Goal: Task Accomplishment & Management: Manage account settings

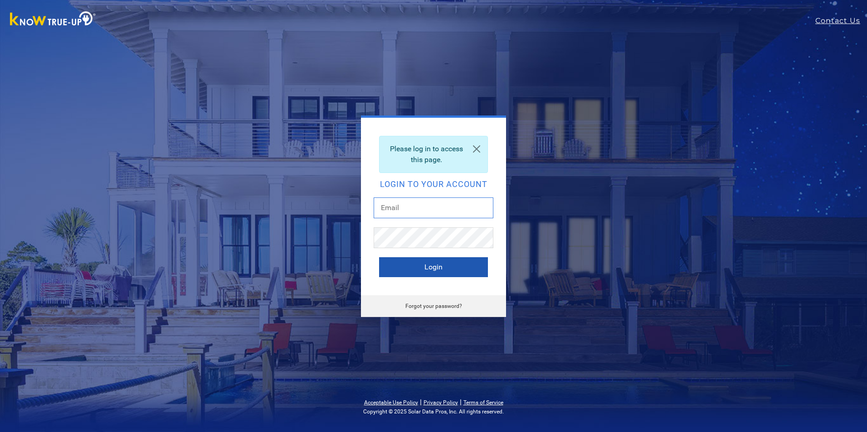
type input "[EMAIL_ADDRESS][DOMAIN_NAME]"
click at [456, 272] on button "Login" at bounding box center [433, 267] width 109 height 20
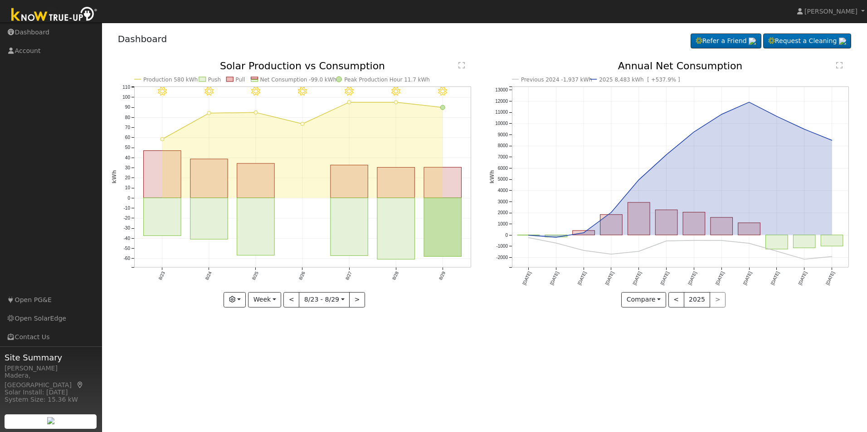
click at [298, 203] on icon "8/29 - Clear 8/28 - MostlyClear 8/27 - MostlyClear 8/26 - MostlyClear 8/25 - Mo…" at bounding box center [295, 184] width 368 height 246
click at [299, 203] on icon "8/29 - Clear 8/28 - MostlyClear 8/27 - MostlyClear 8/26 - MostlyClear 8/25 - Mo…" at bounding box center [295, 184] width 368 height 246
